Goal: Transaction & Acquisition: Book appointment/travel/reservation

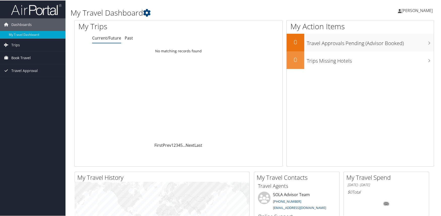
click at [18, 56] on span "Book Travel" at bounding box center [20, 57] width 19 height 13
click at [29, 75] on link "Book/Manage Online Trips" at bounding box center [33, 75] width 66 height 8
